Goal: Task Accomplishment & Management: Manage account settings

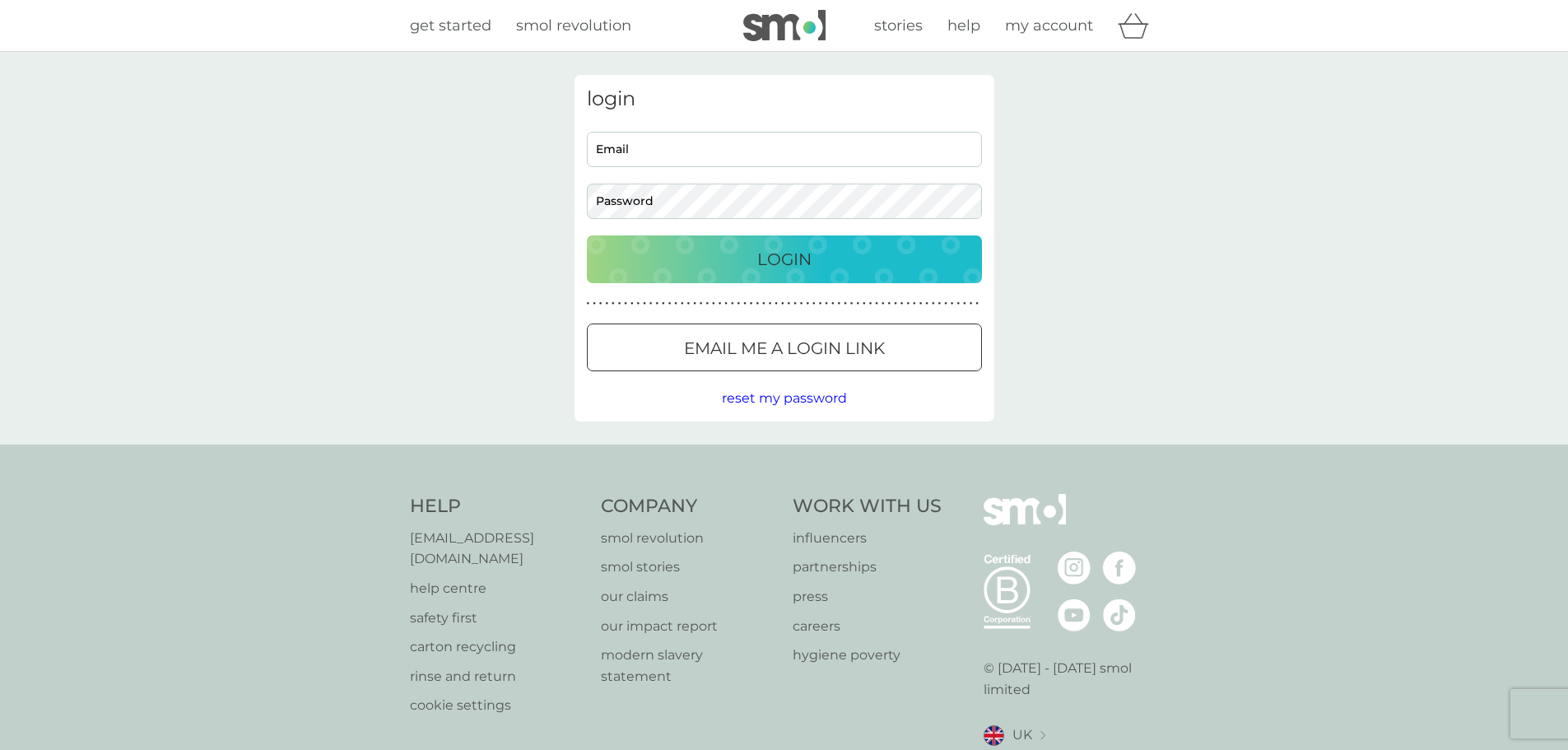
type input "finance@captainsclubhotel.com"
click at [695, 261] on div "Login" at bounding box center [784, 260] width 362 height 26
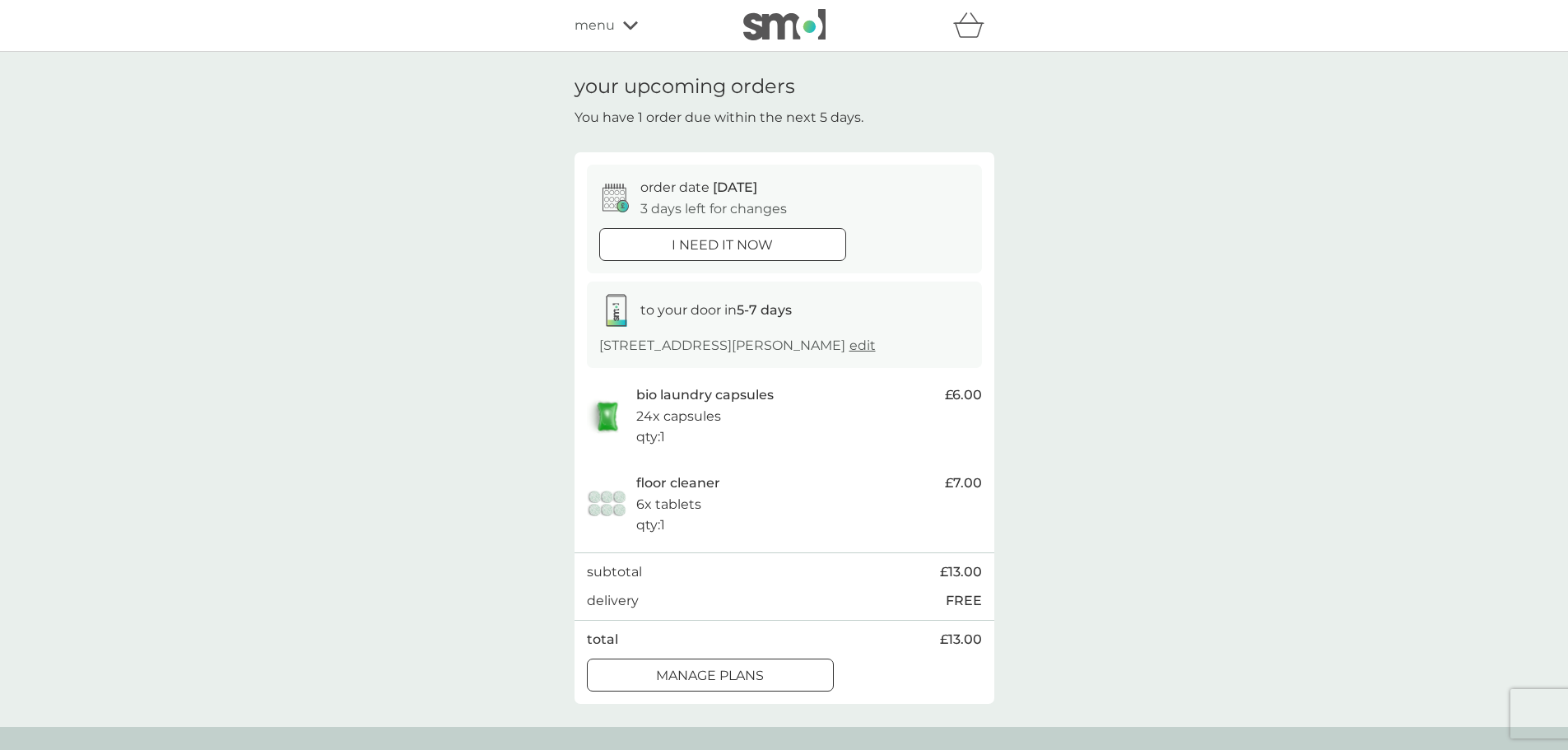
click at [699, 684] on div at bounding box center [710, 675] width 59 height 17
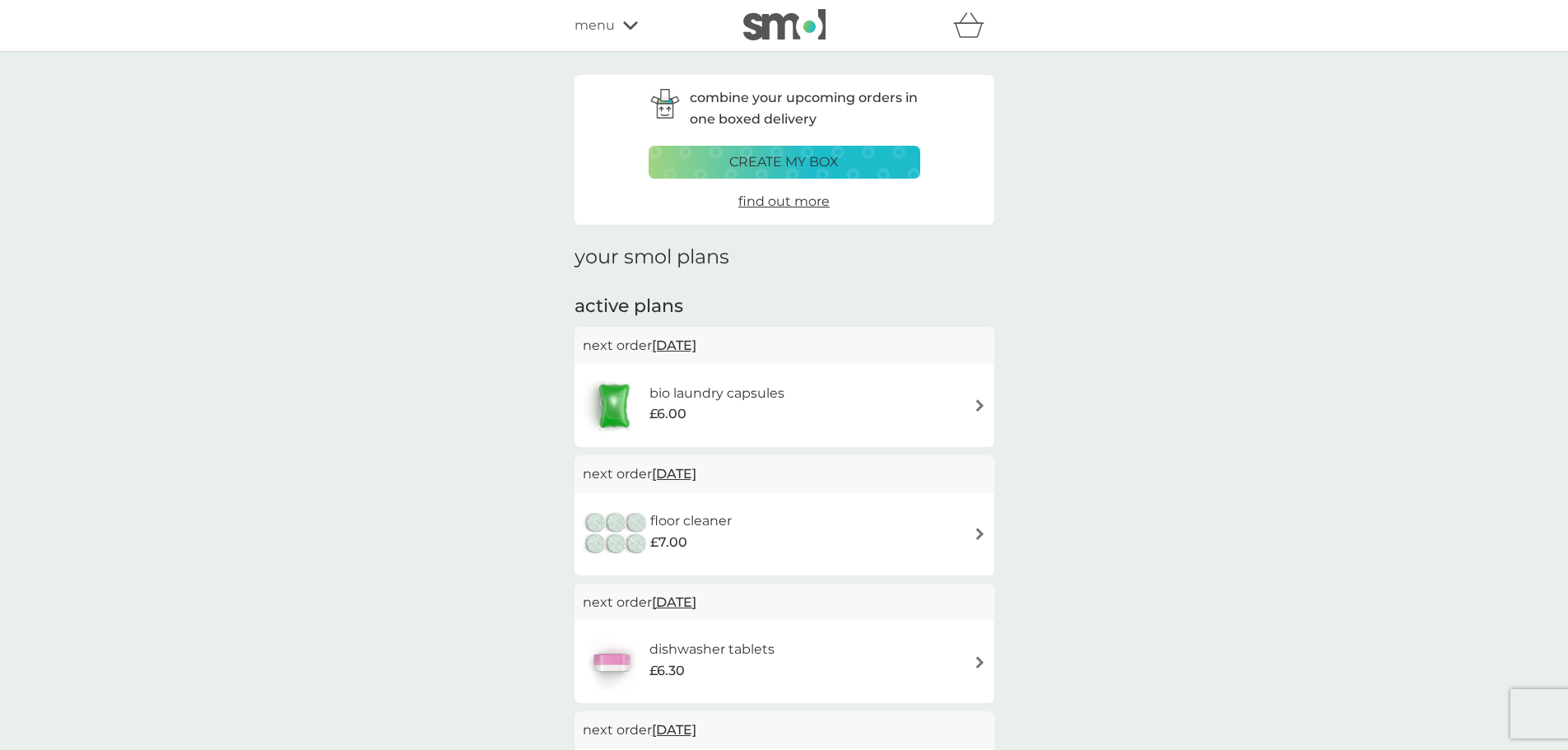
click at [974, 530] on img at bounding box center [980, 534] width 12 height 12
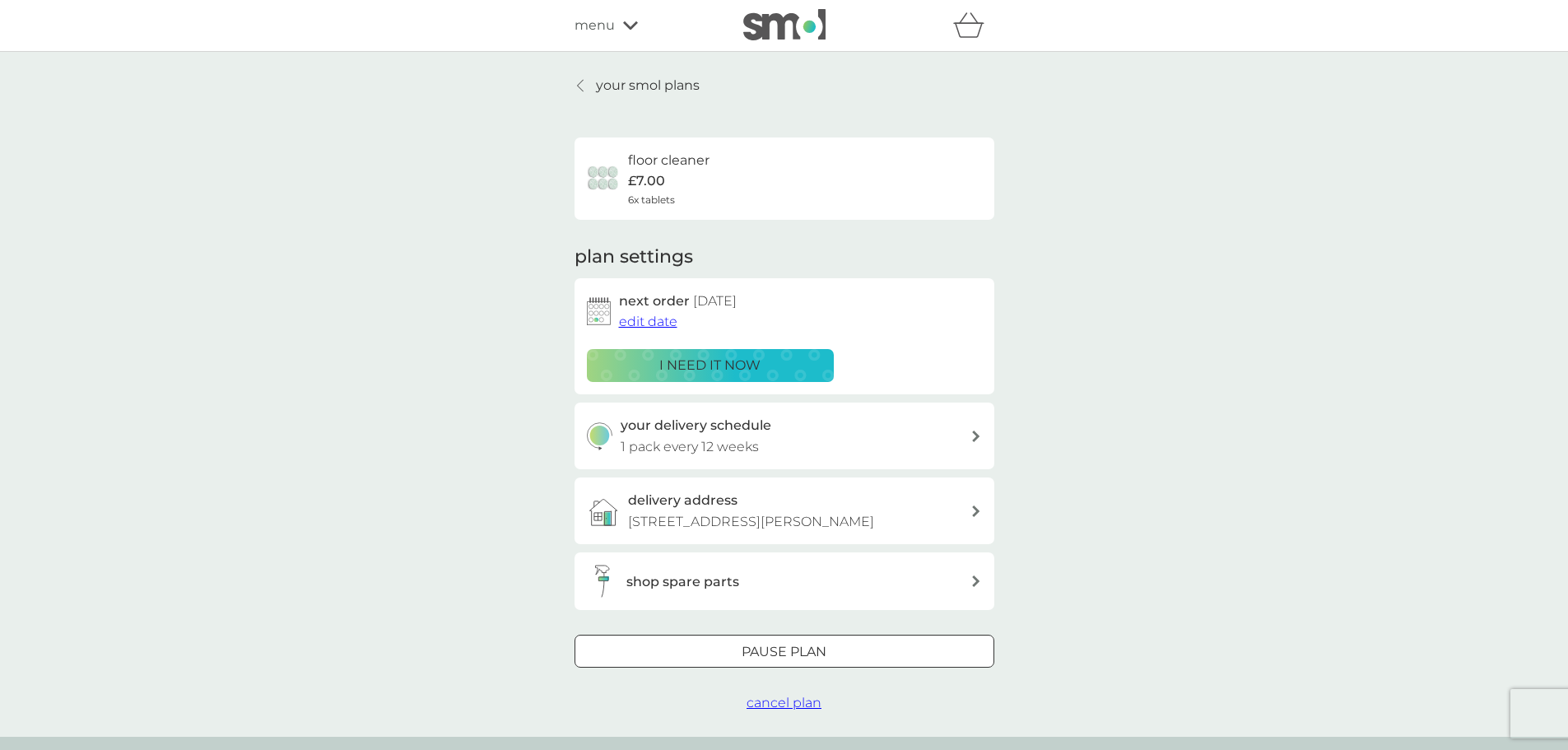
click at [639, 323] on span "edit date" at bounding box center [648, 321] width 58 height 16
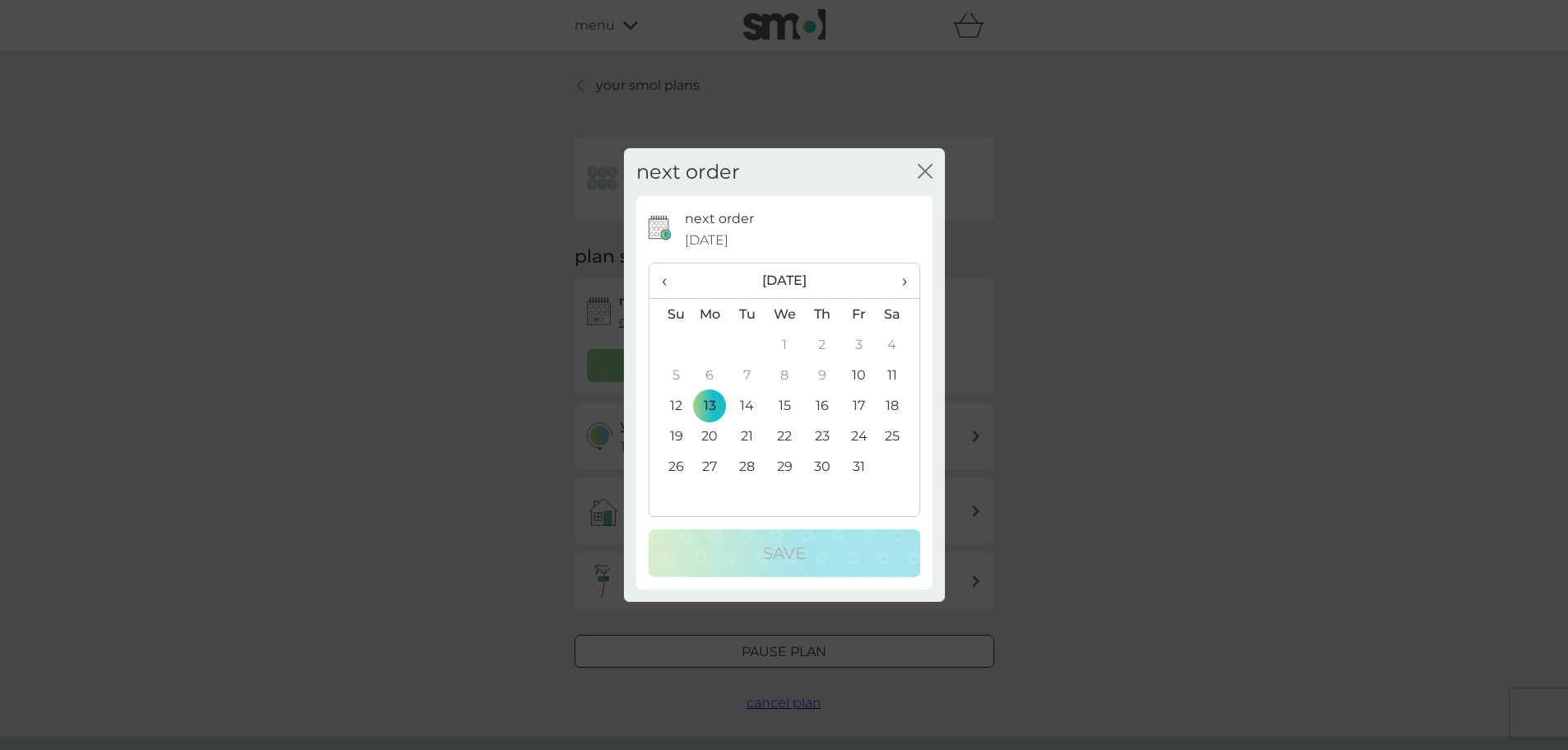
click at [903, 278] on span "›" at bounding box center [898, 280] width 16 height 35
click at [707, 337] on td "1" at bounding box center [710, 344] width 38 height 30
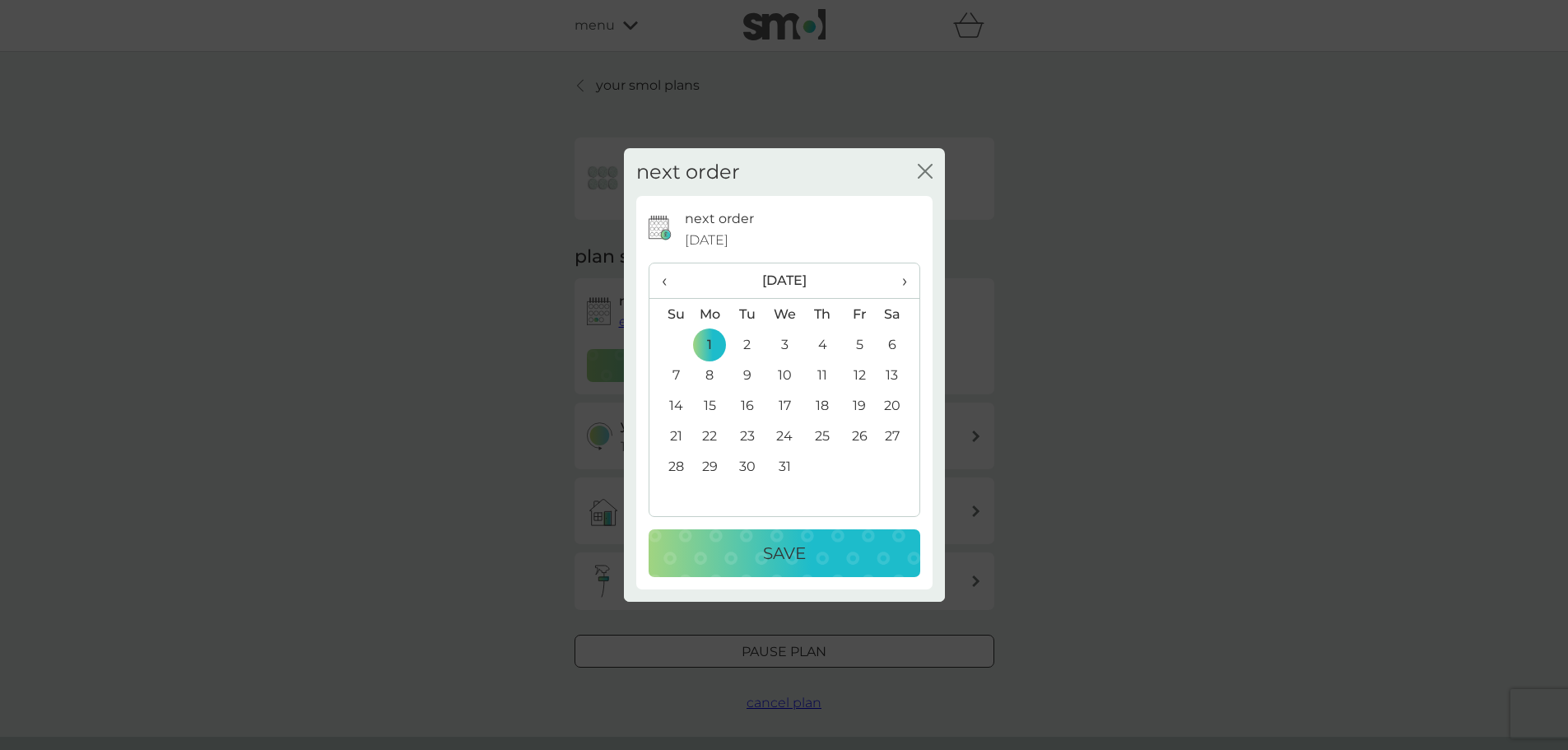
click at [809, 552] on div "Save" at bounding box center [784, 553] width 239 height 26
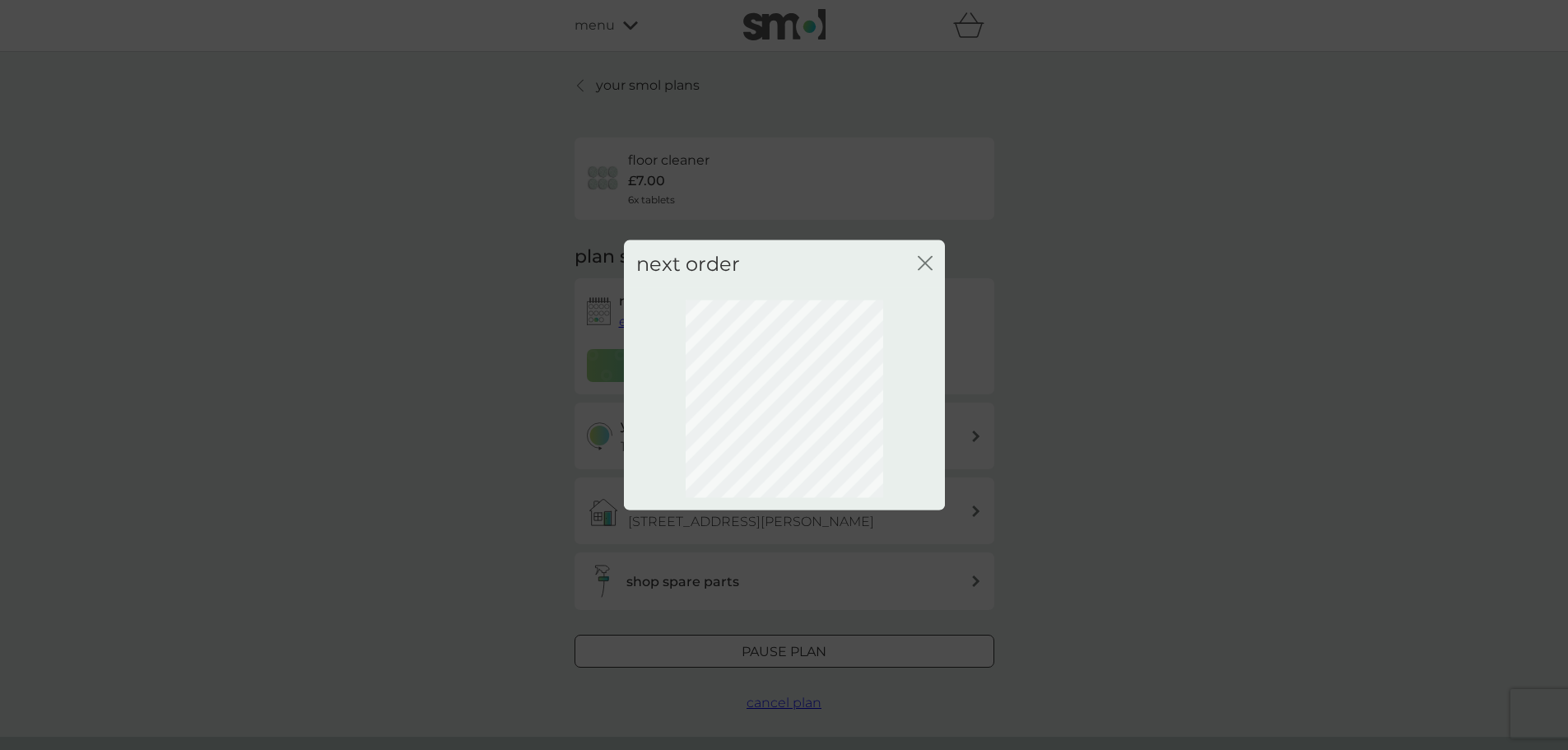
click at [925, 256] on icon "close" at bounding box center [925, 262] width 15 height 15
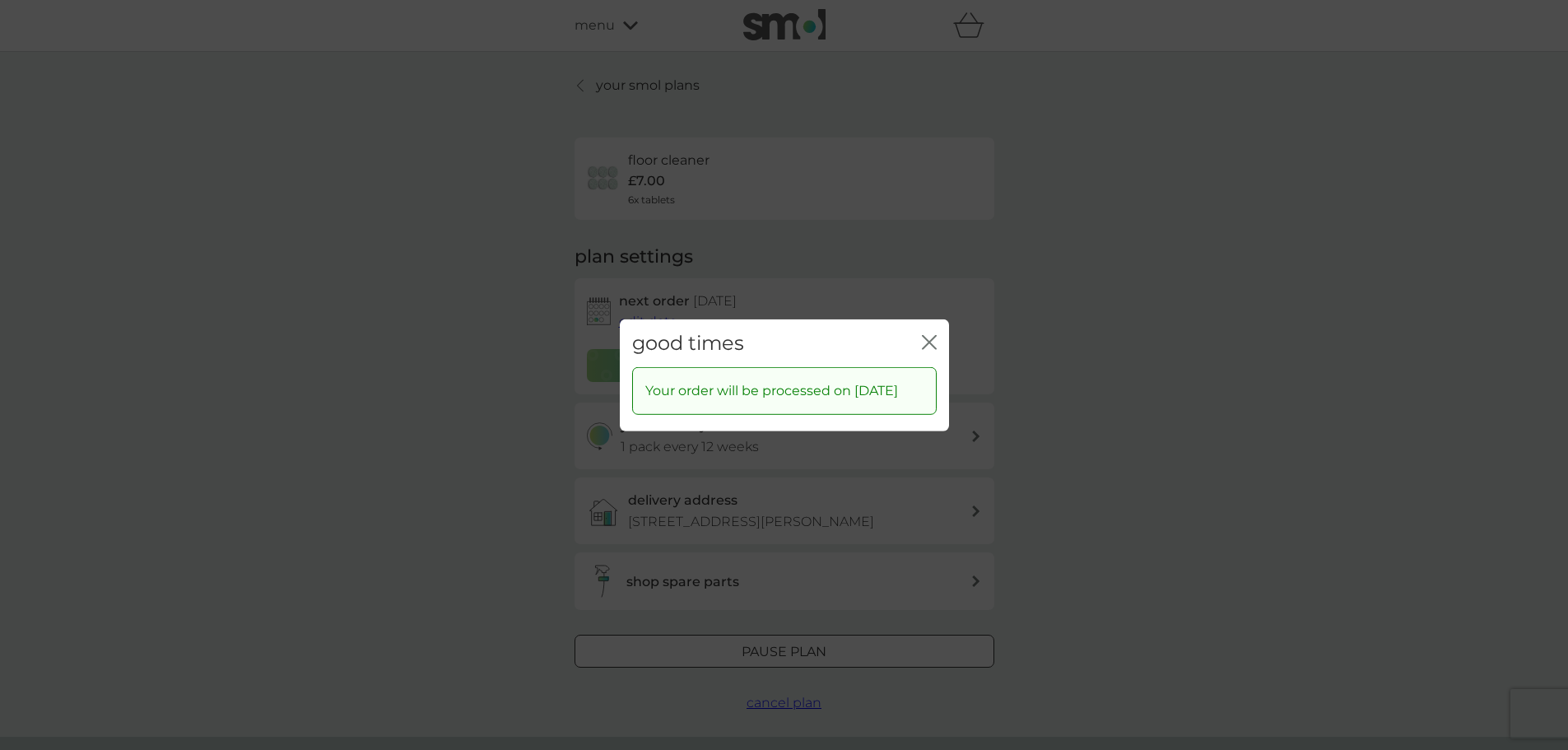
click at [929, 334] on icon "close" at bounding box center [929, 341] width 15 height 15
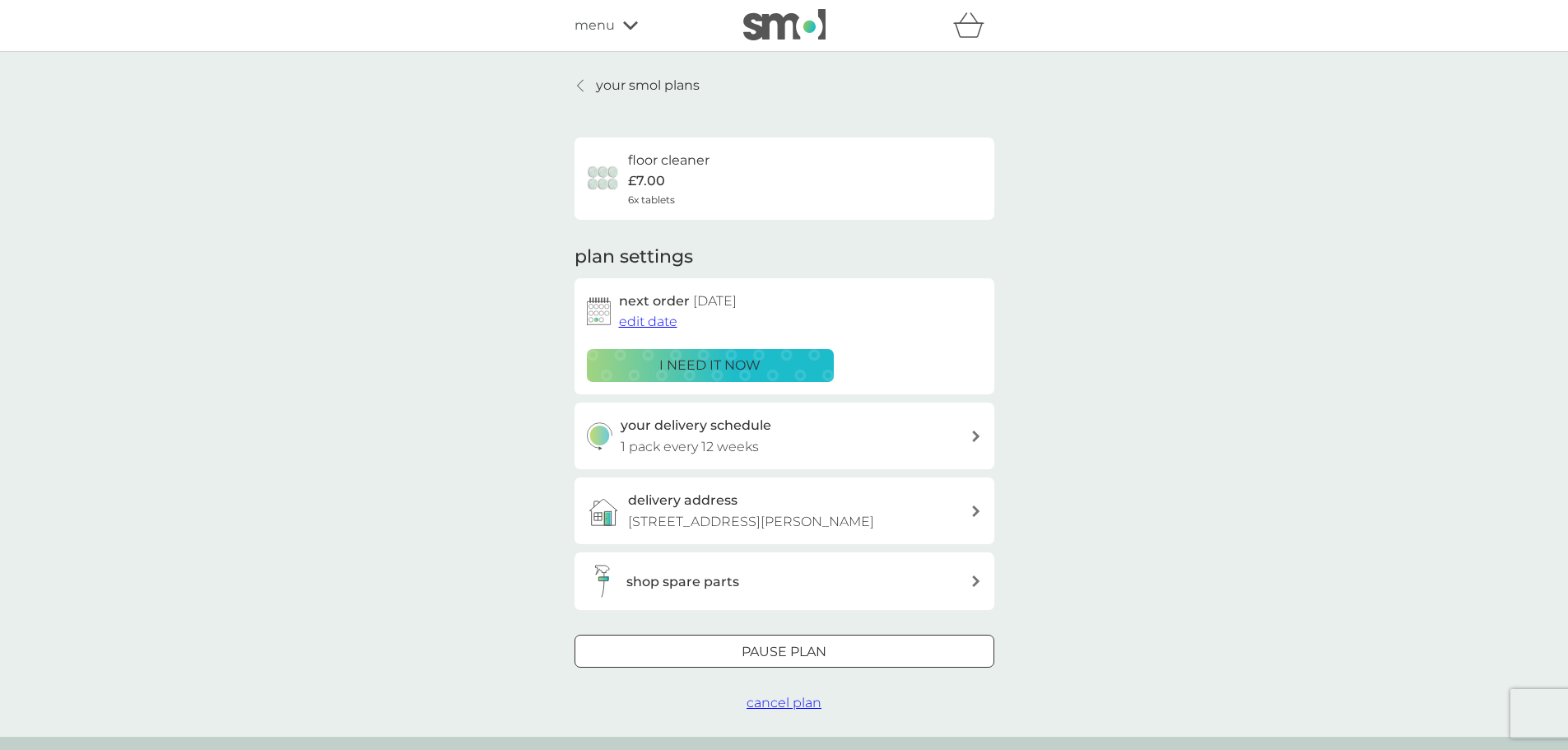
click at [598, 23] on span "menu" at bounding box center [595, 25] width 40 height 22
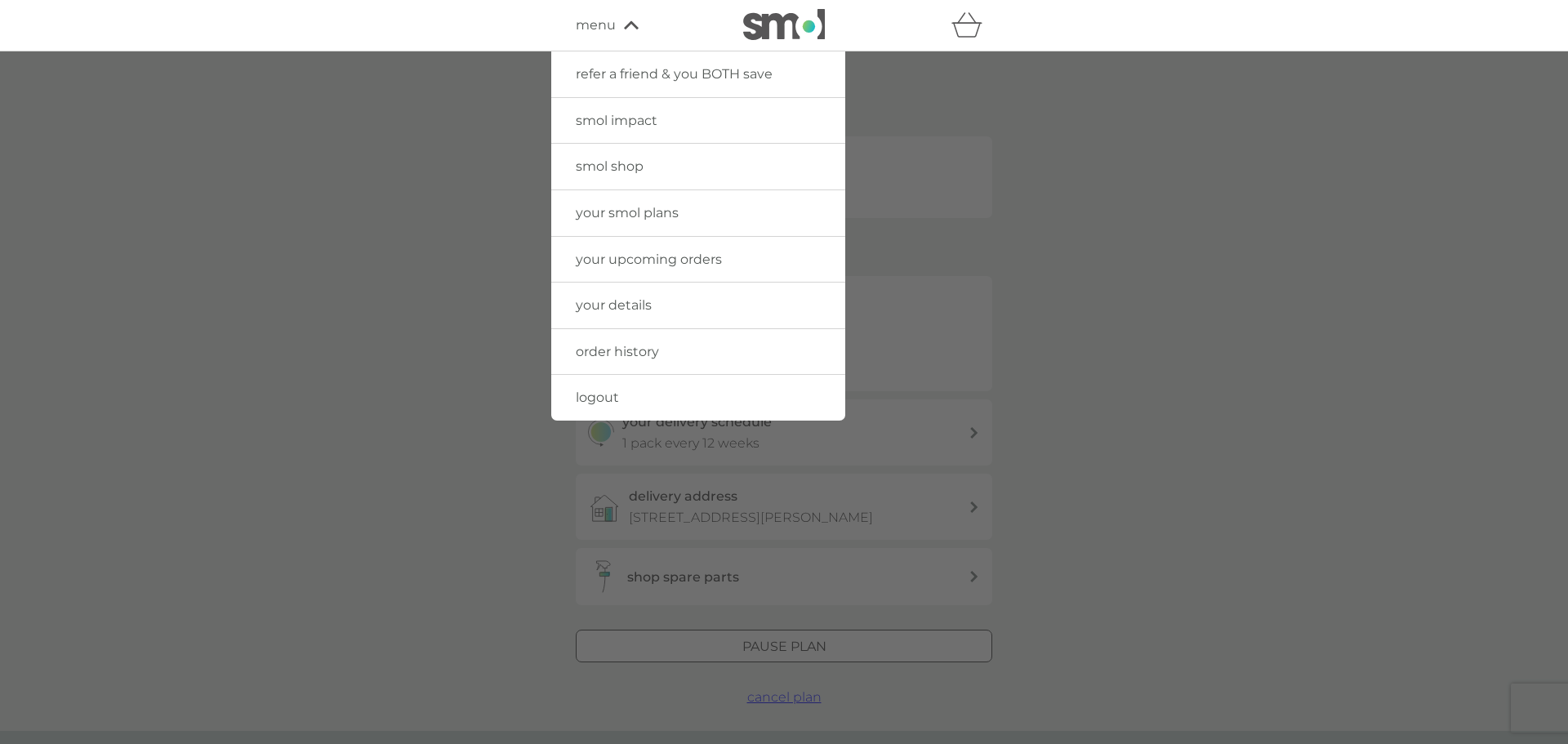
click at [590, 391] on span "logout" at bounding box center [597, 397] width 43 height 16
